Goal: Task Accomplishment & Management: Manage account settings

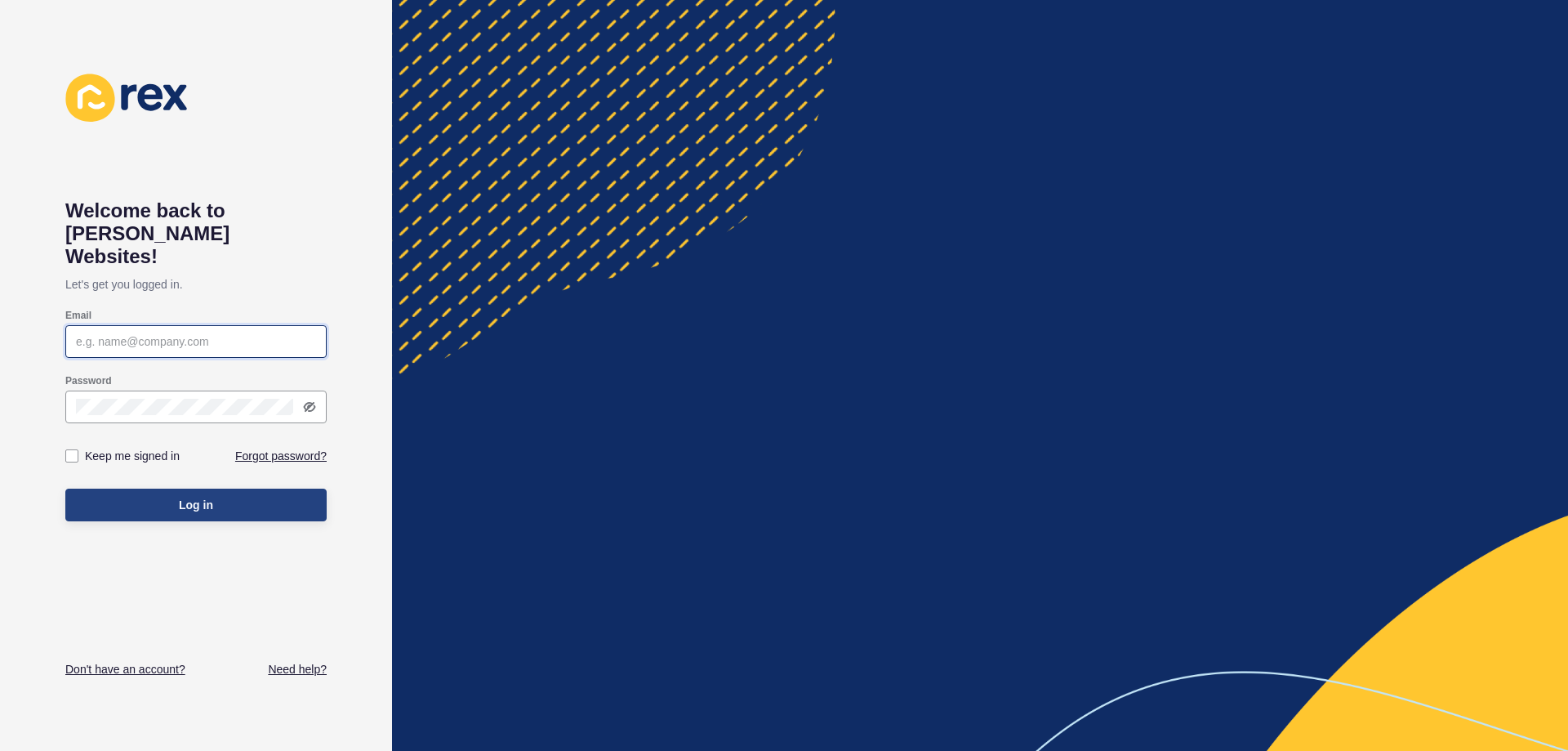
type input "[PERSON_NAME][EMAIL_ADDRESS][DOMAIN_NAME]"
click at [157, 491] on button "Log in" at bounding box center [196, 505] width 261 height 33
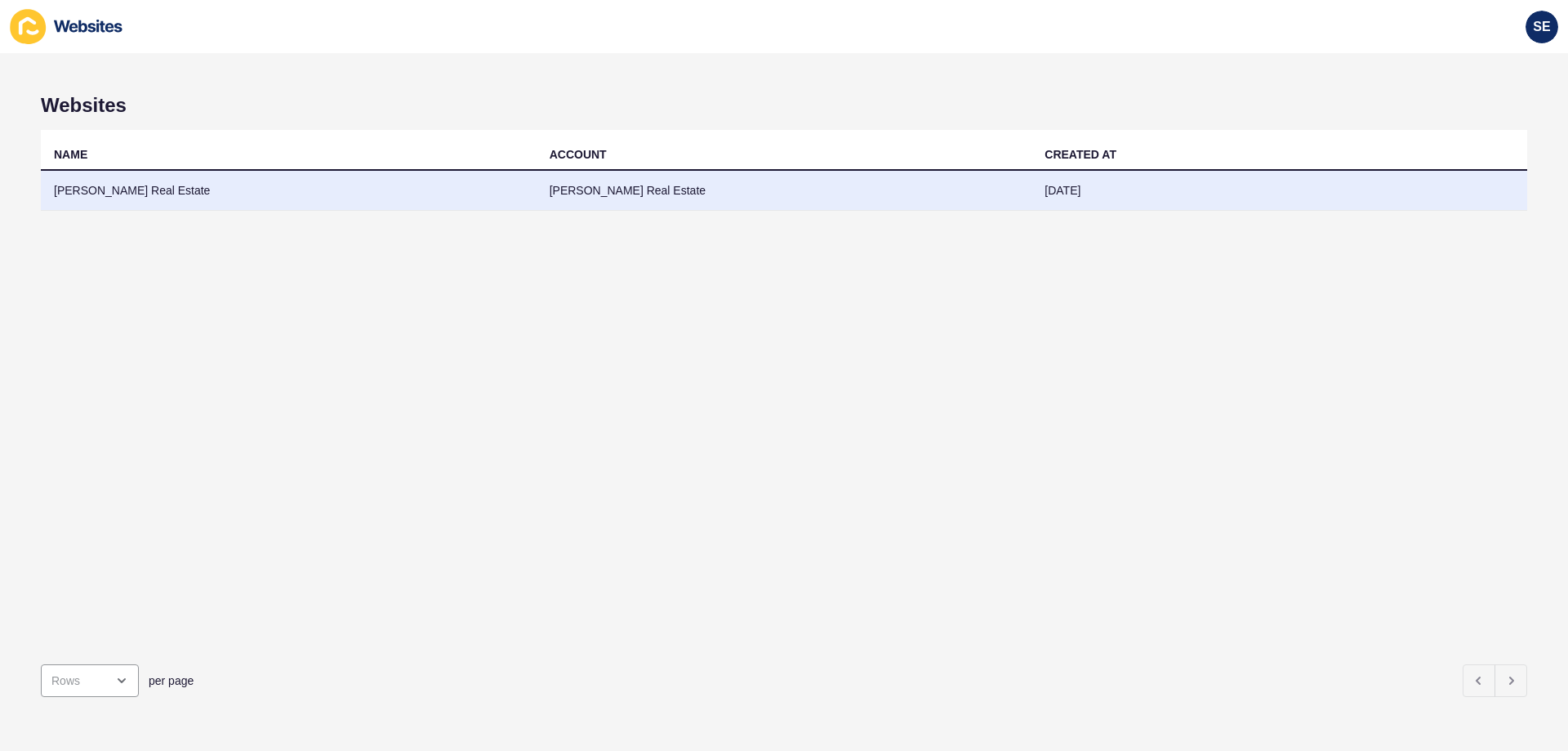
click at [132, 178] on td "[PERSON_NAME] Real Estate" at bounding box center [289, 190] width 496 height 40
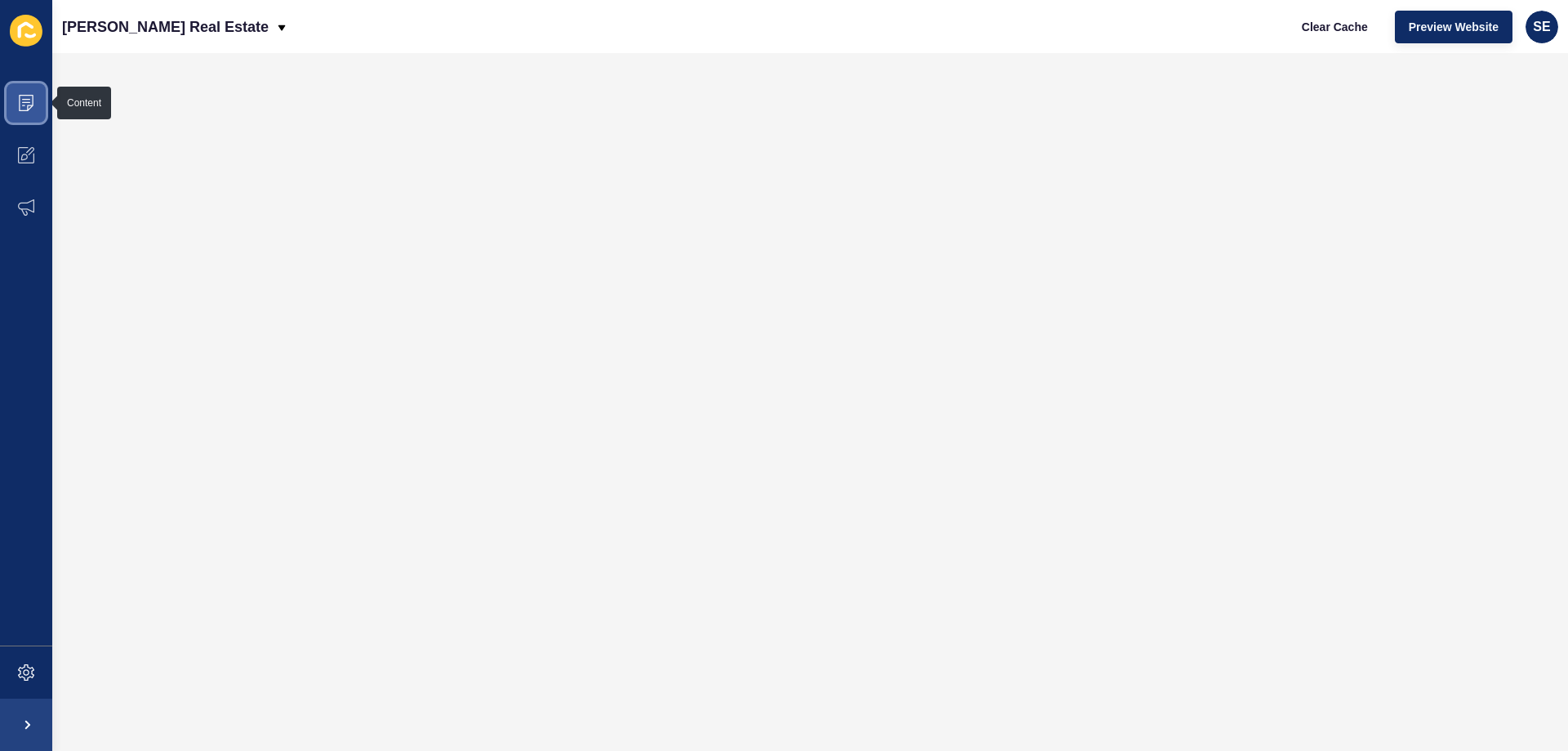
click at [25, 110] on icon at bounding box center [26, 103] width 16 height 16
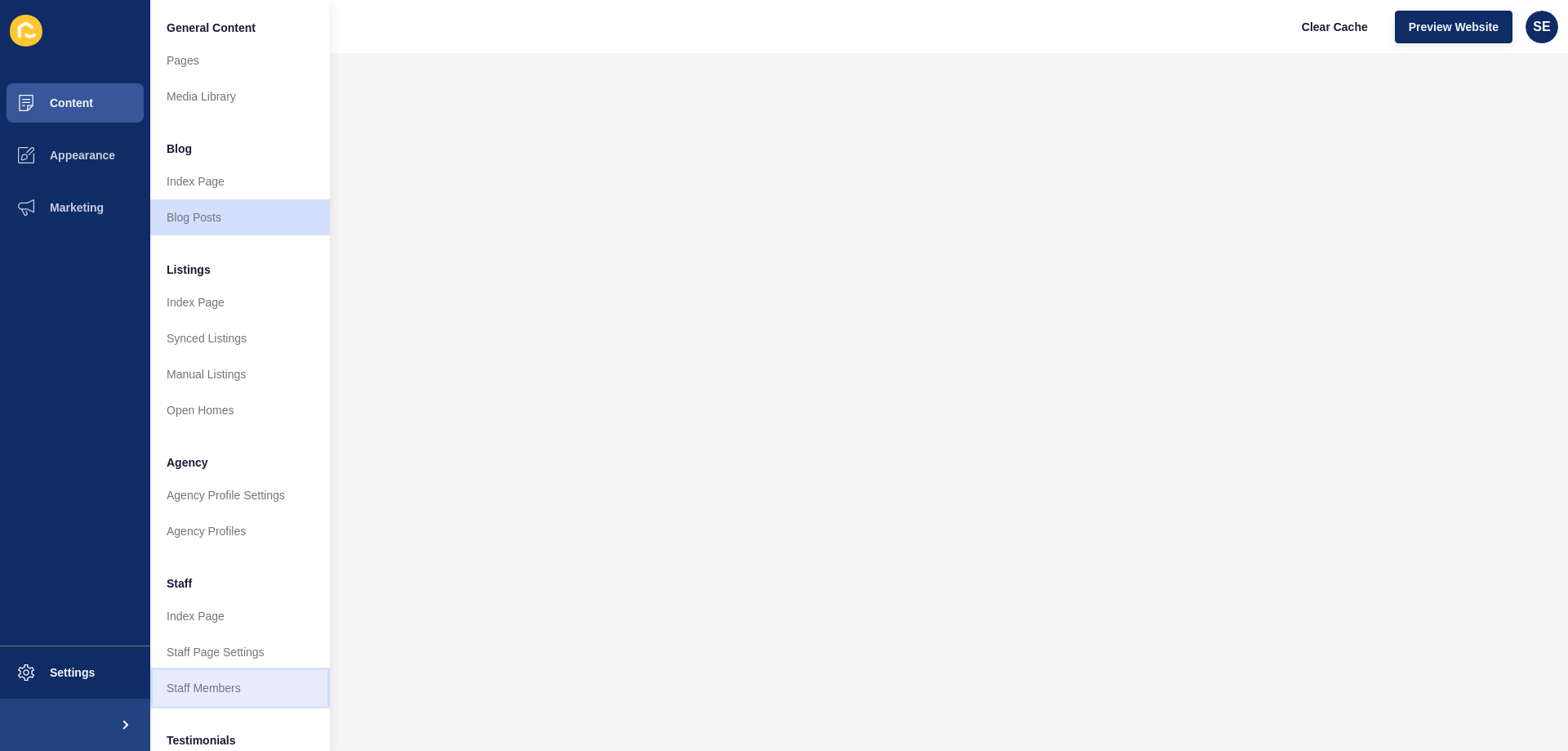
click at [204, 685] on link "Staff Members" at bounding box center [239, 688] width 180 height 36
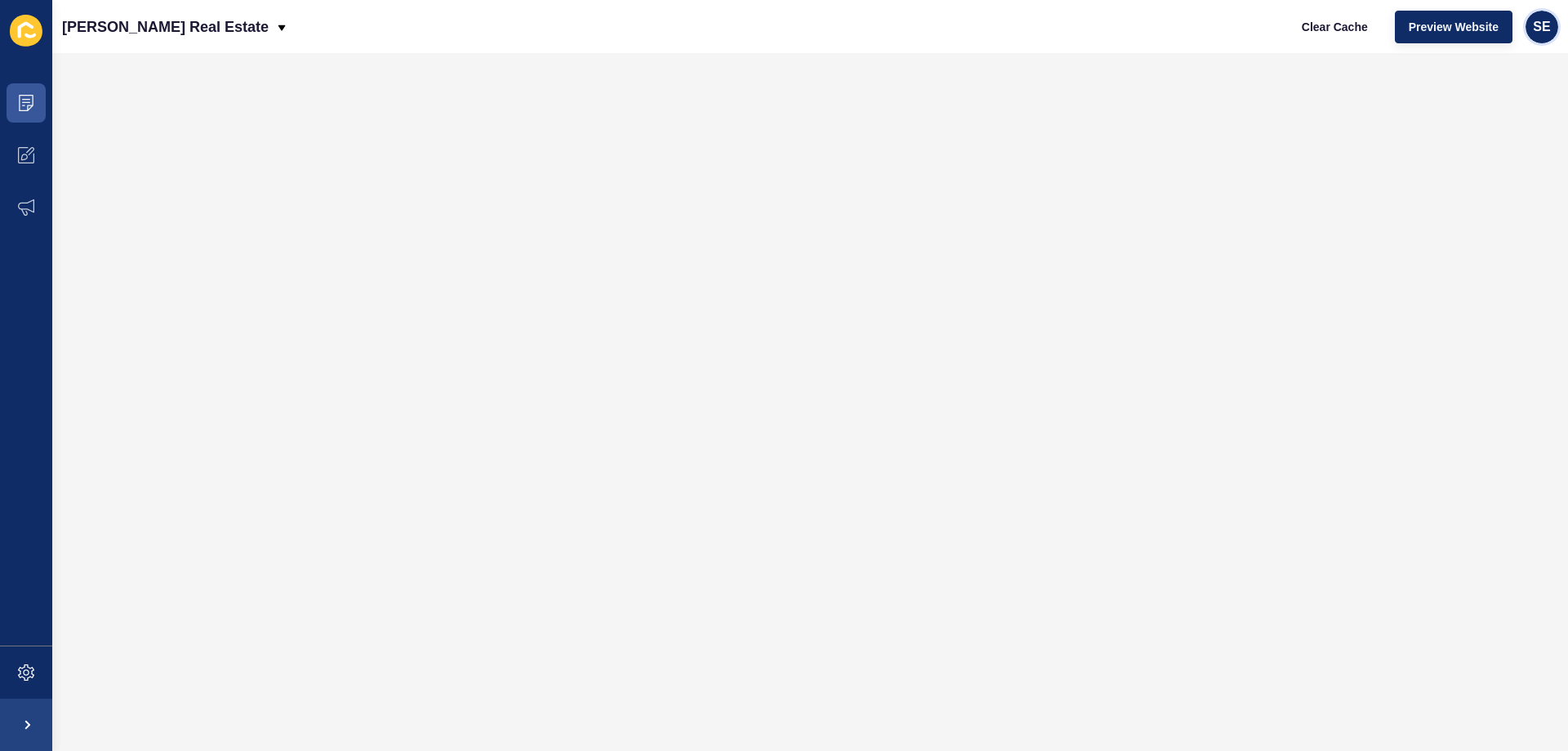
click at [1545, 20] on span "SE" at bounding box center [1541, 27] width 17 height 16
click at [1462, 128] on link "Logout" at bounding box center [1552, 136] width 217 height 36
